Goal: Feedback & Contribution: Submit feedback/report problem

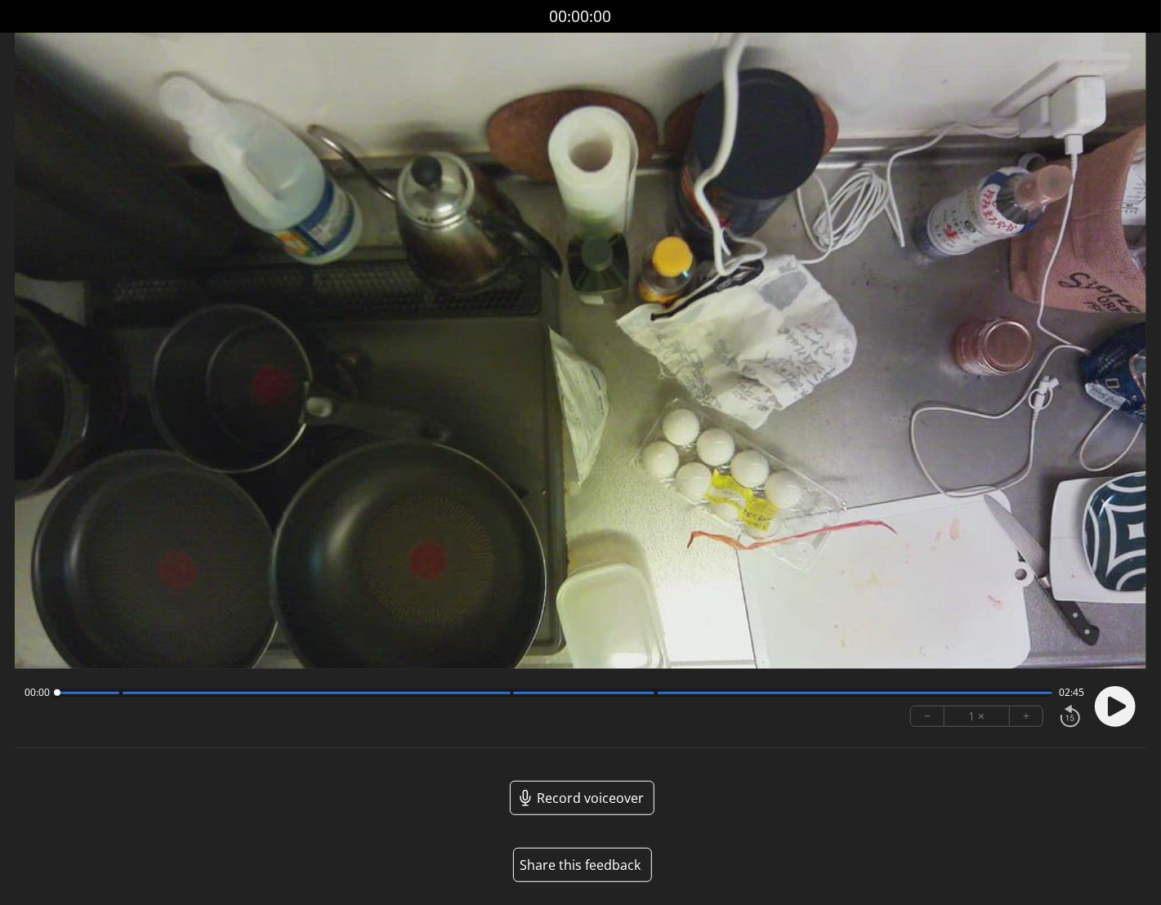
click at [601, 860] on button "Share this feedback" at bounding box center [582, 865] width 139 height 34
